Goal: Transaction & Acquisition: Purchase product/service

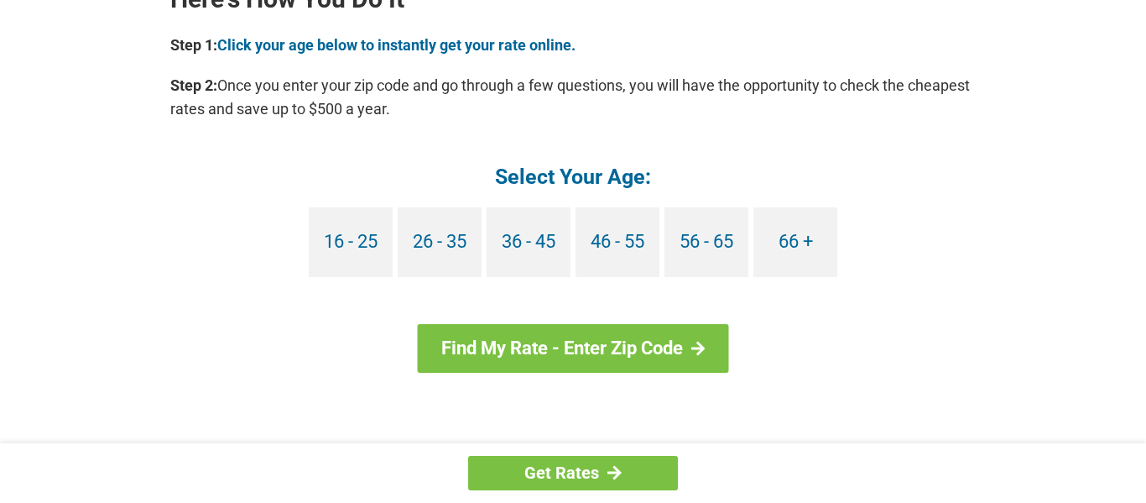
scroll to position [1571, 0]
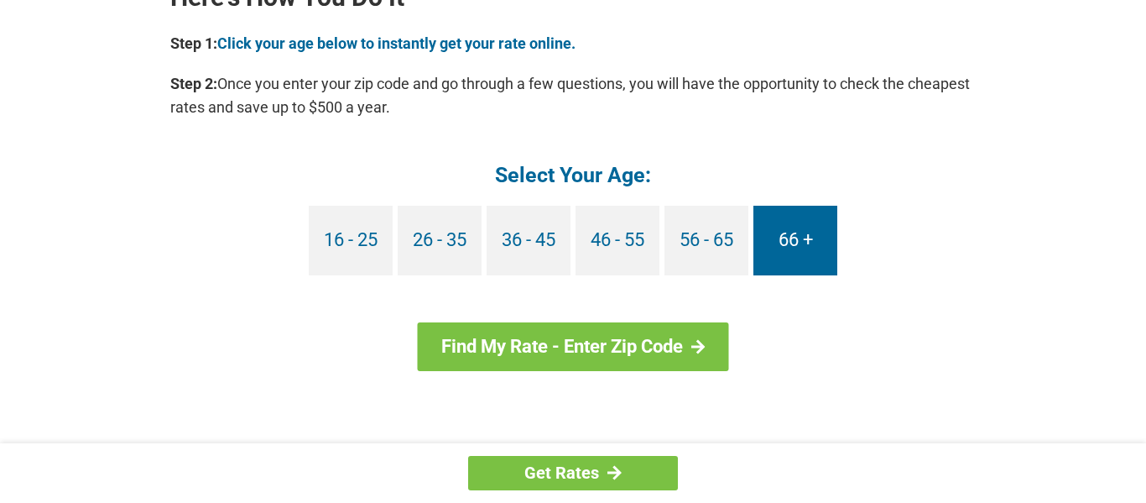
click at [777, 236] on link "66 +" at bounding box center [796, 241] width 84 height 70
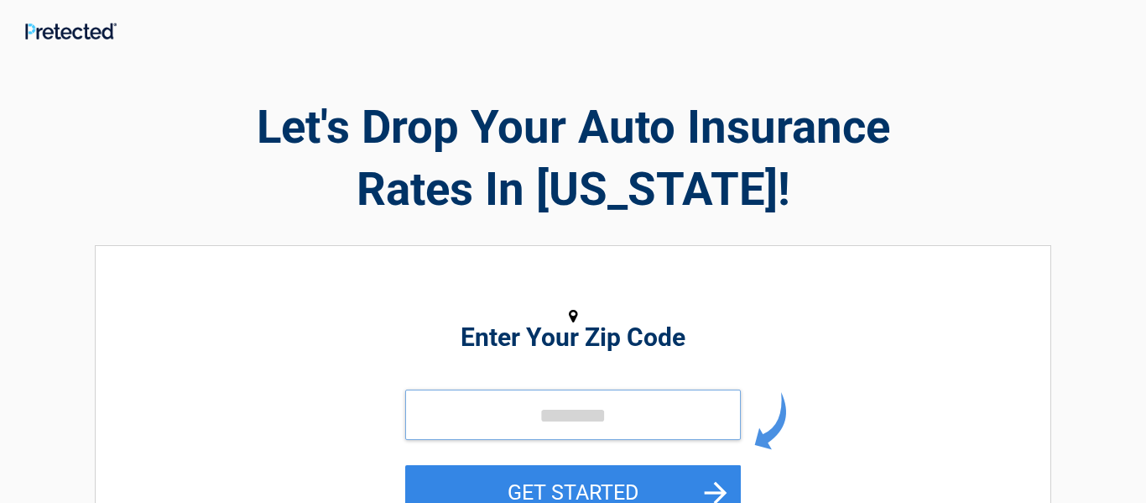
click at [609, 410] on input "tel" at bounding box center [573, 414] width 336 height 50
type input "*****"
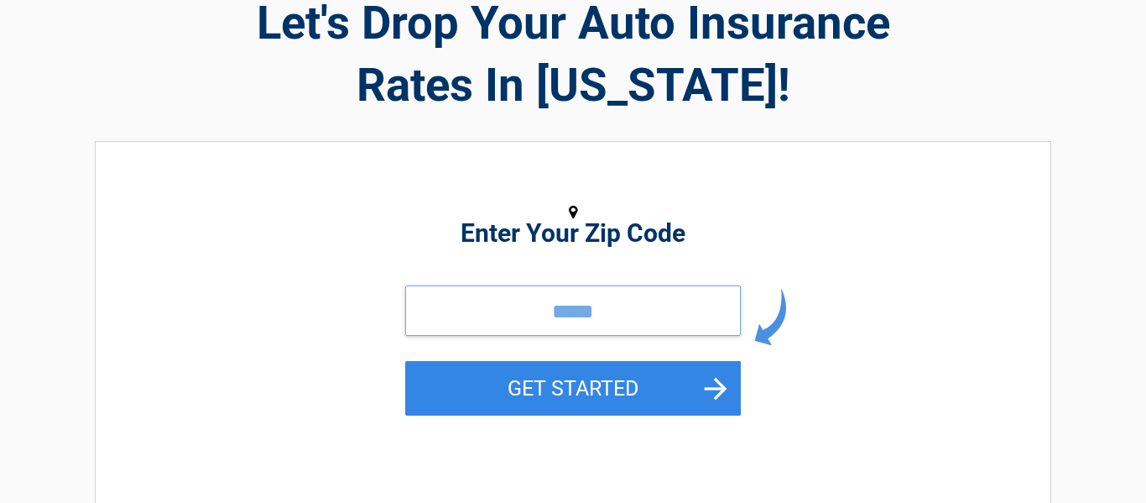
scroll to position [107, 0]
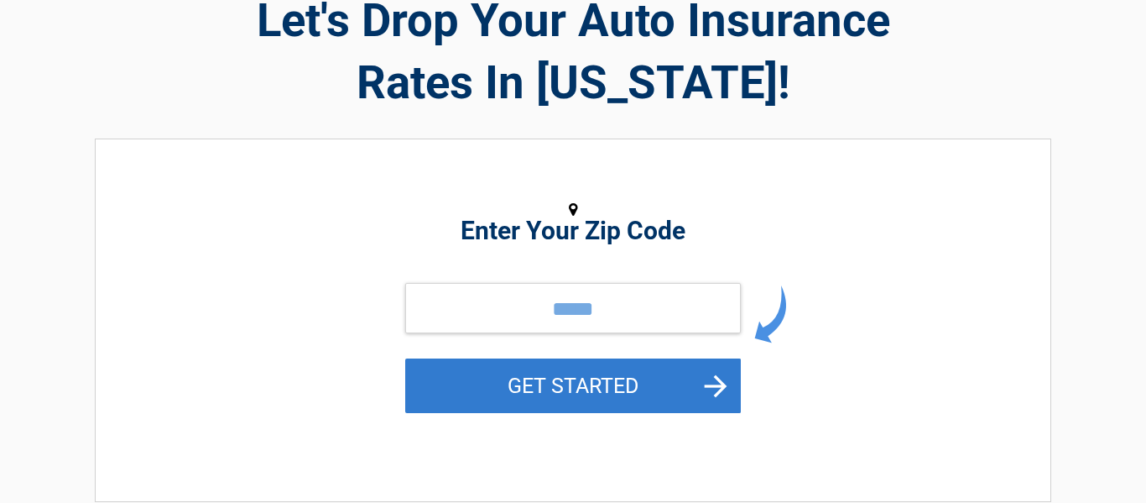
click at [609, 376] on button "GET STARTED" at bounding box center [573, 385] width 336 height 55
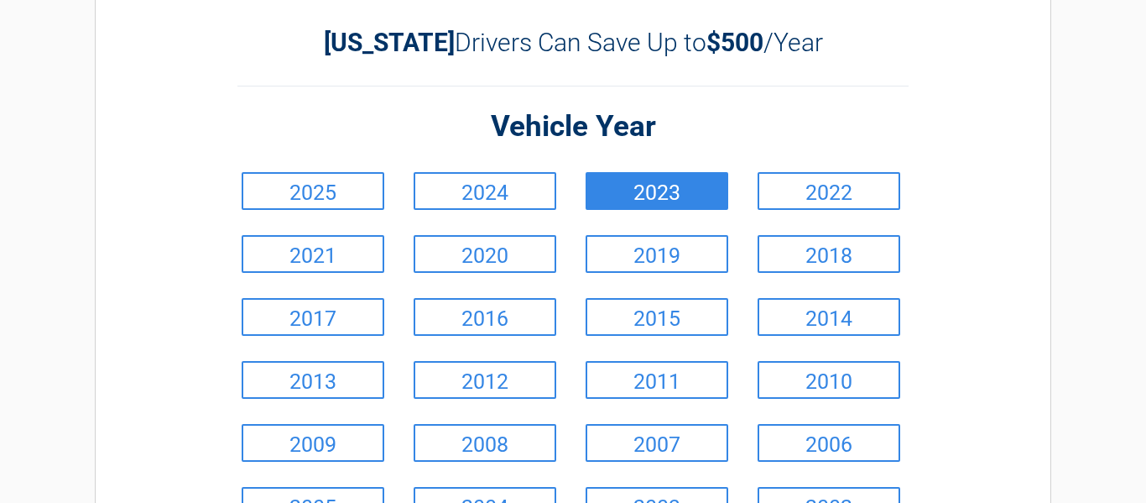
scroll to position [88, 0]
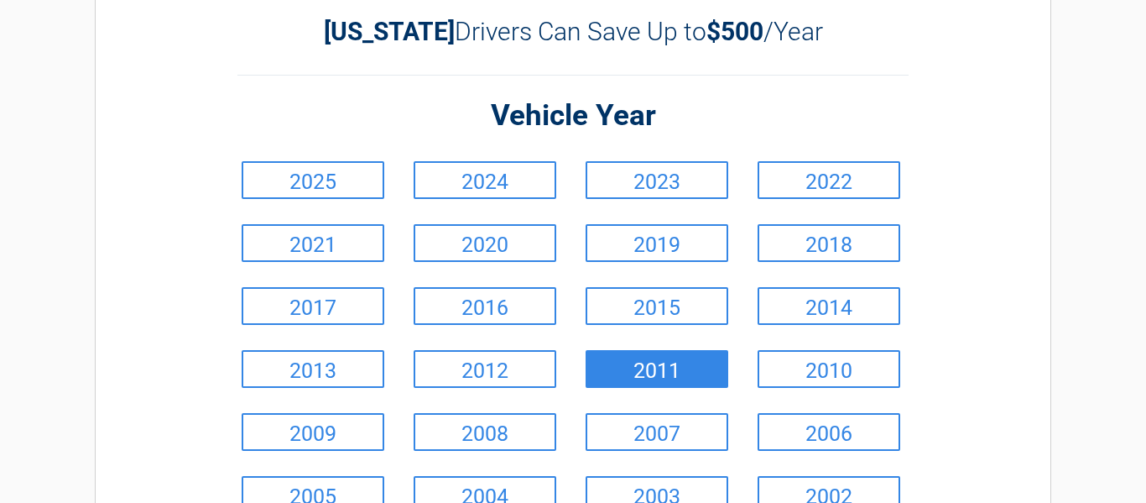
click at [641, 370] on link "2011" at bounding box center [657, 369] width 143 height 38
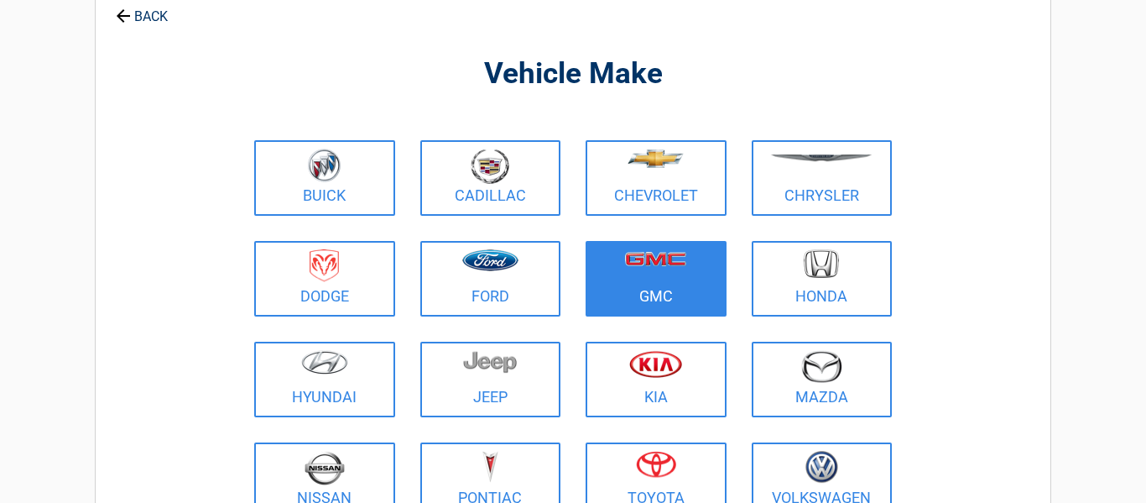
scroll to position [0, 0]
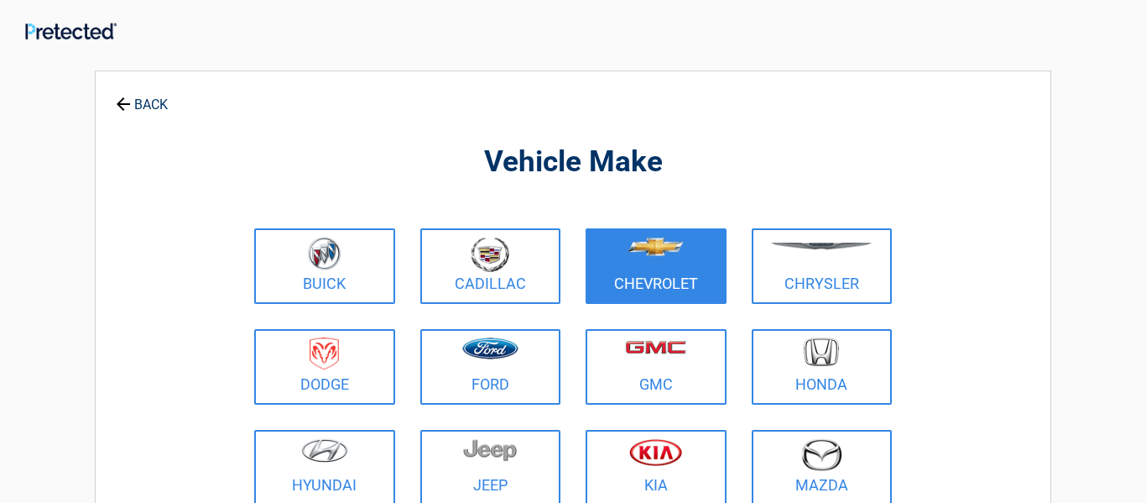
click at [659, 270] on figure at bounding box center [656, 256] width 121 height 38
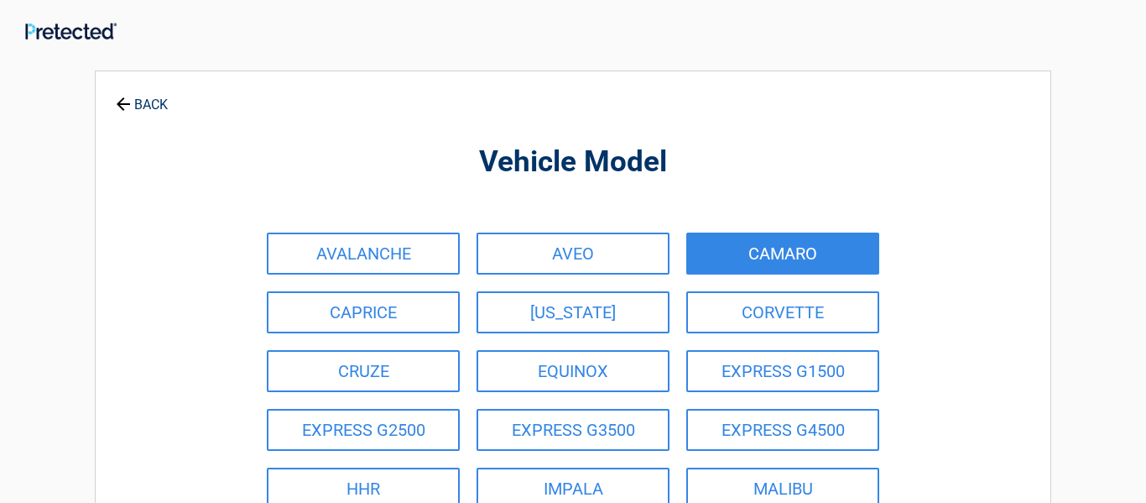
click at [744, 251] on link "CAMARO" at bounding box center [783, 253] width 193 height 42
